Goal: Transaction & Acquisition: Subscribe to service/newsletter

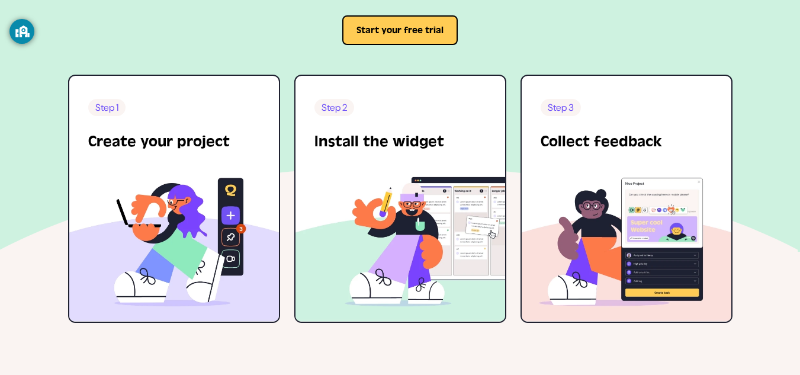
scroll to position [2427, 0]
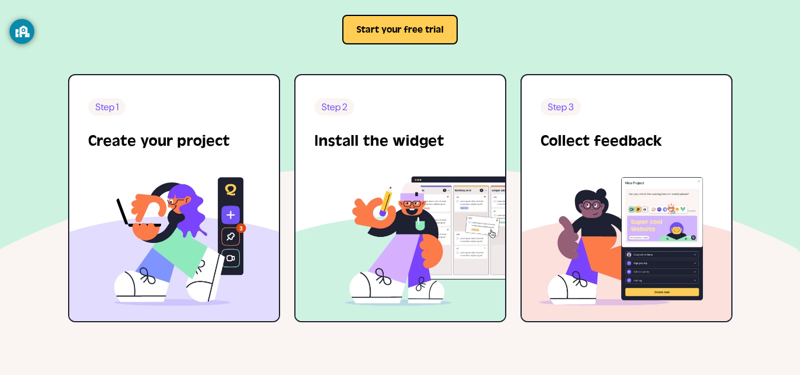
click at [391, 40] on button "Start your free trial" at bounding box center [399, 30] width 115 height 30
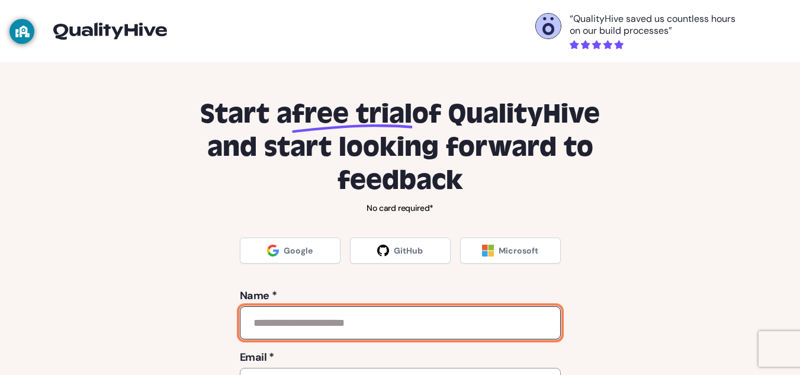
click at [256, 325] on input "text" at bounding box center [400, 322] width 321 height 33
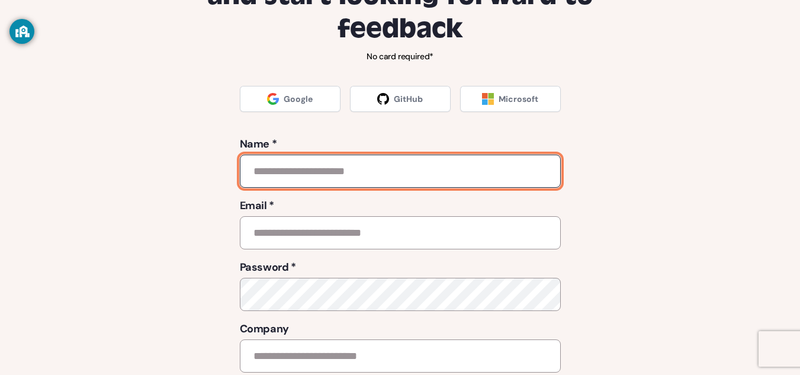
scroll to position [177, 0]
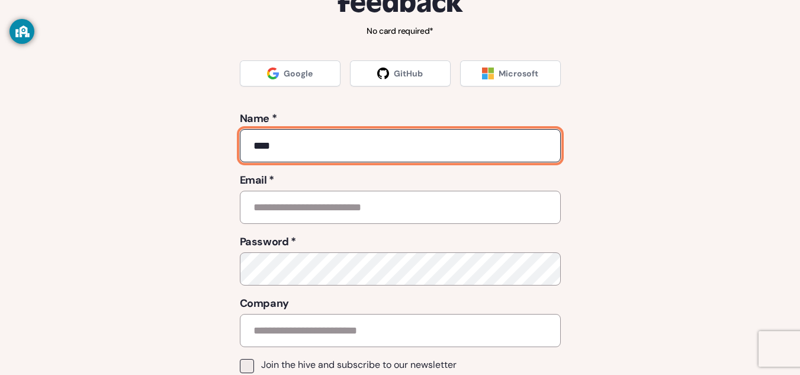
type input "****"
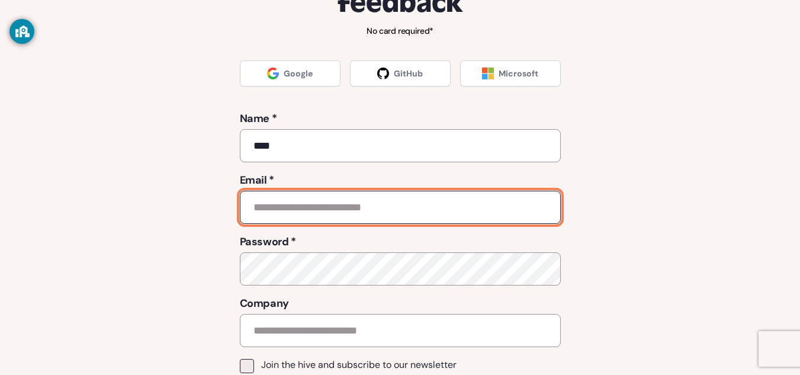
click at [338, 220] on input "email" at bounding box center [400, 207] width 321 height 33
type input "**********"
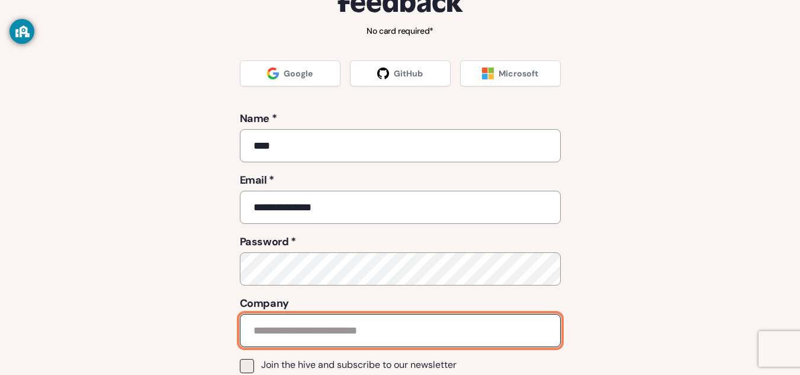
click at [355, 326] on input "text" at bounding box center [400, 330] width 321 height 33
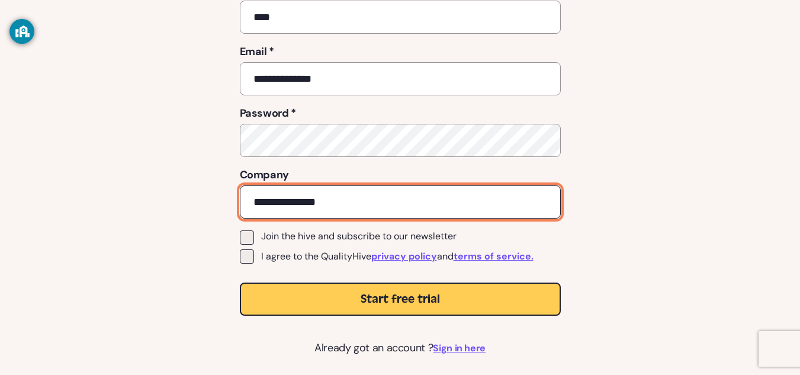
scroll to position [307, 0]
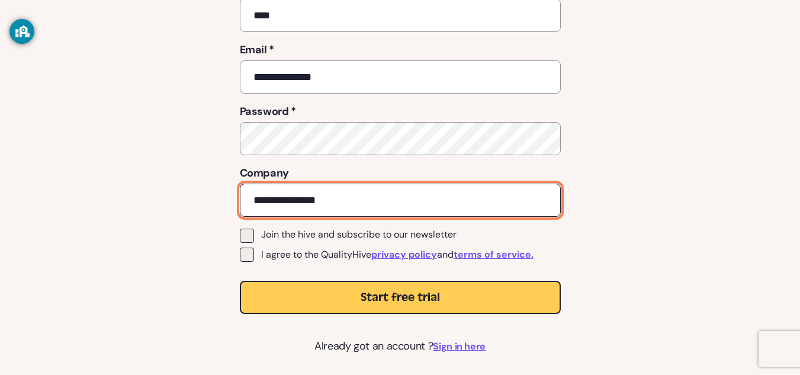
type input "**********"
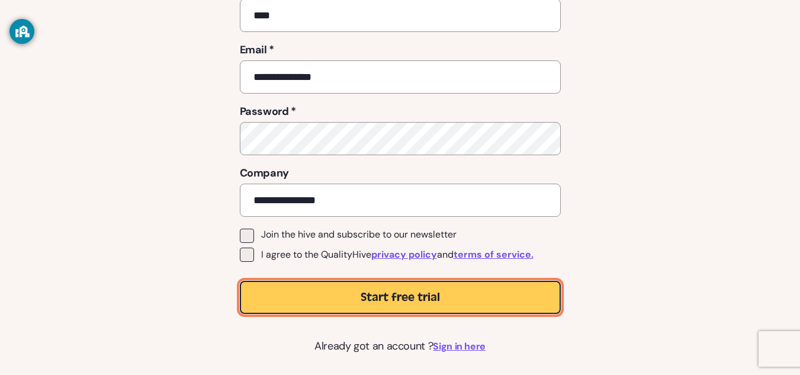
click at [371, 292] on span "Start free trial" at bounding box center [400, 297] width 79 height 17
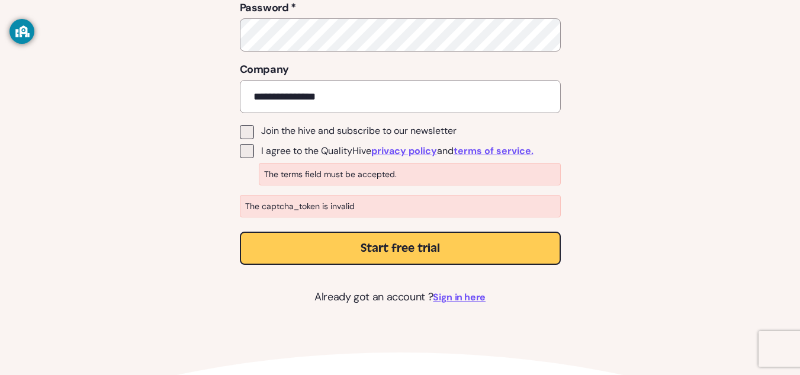
scroll to position [410, 0]
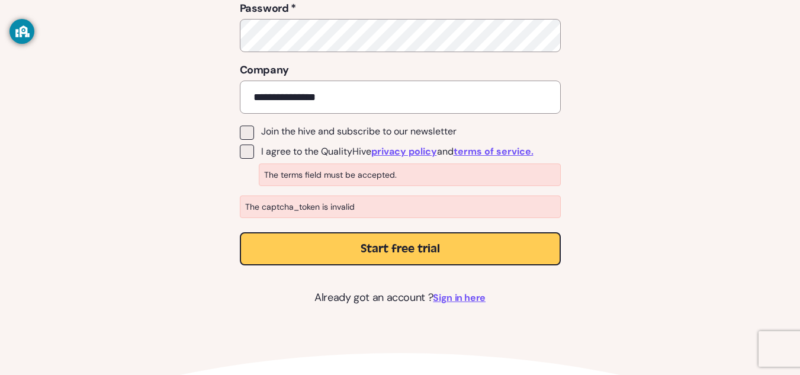
click at [251, 134] on span at bounding box center [247, 133] width 14 height 14
click at [250, 129] on span at bounding box center [247, 133] width 14 height 14
click at [252, 146] on span at bounding box center [247, 151] width 14 height 14
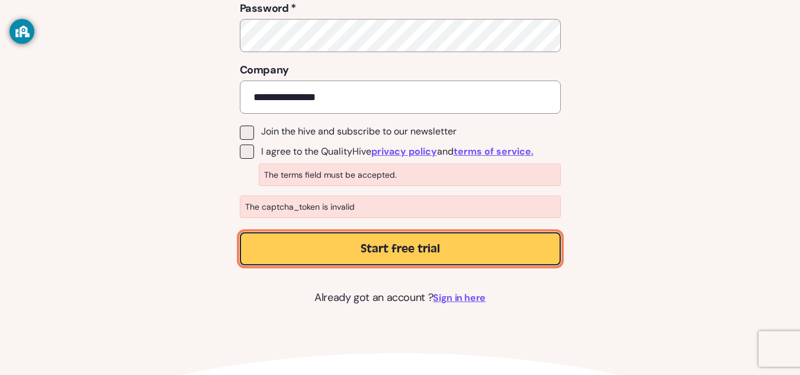
click at [306, 251] on button "Start free trial" at bounding box center [400, 248] width 321 height 33
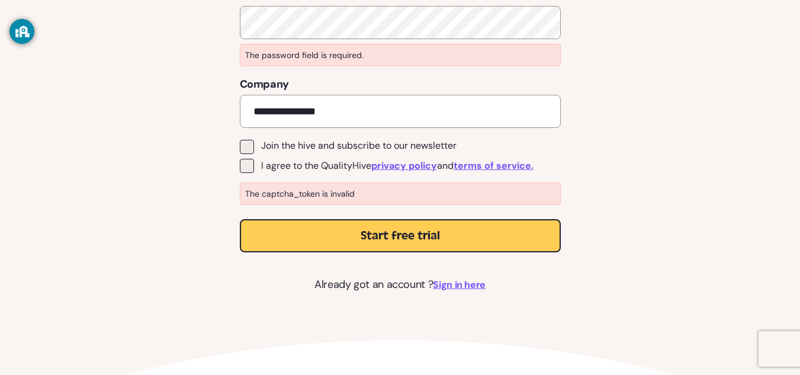
scroll to position [423, 0]
click at [250, 147] on span at bounding box center [247, 147] width 14 height 14
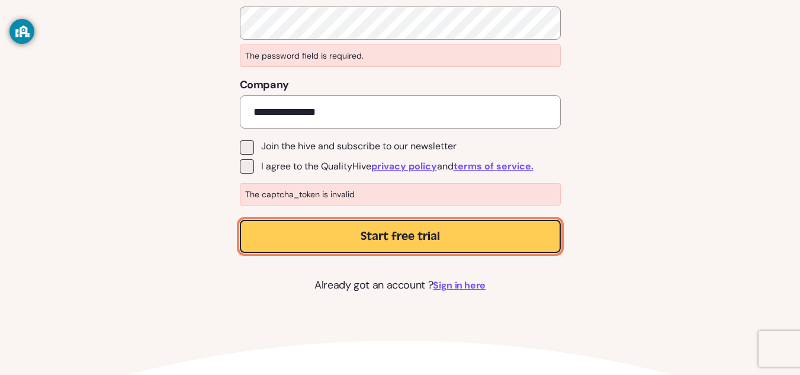
click at [292, 238] on button "Start free trial" at bounding box center [400, 236] width 321 height 33
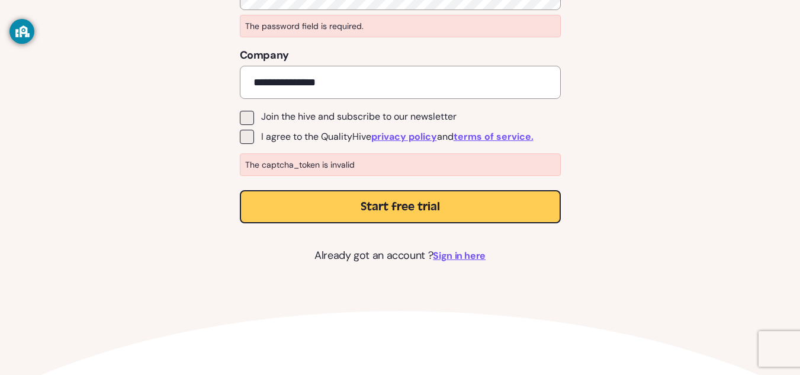
scroll to position [453, 0]
